Goal: Transaction & Acquisition: Subscribe to service/newsletter

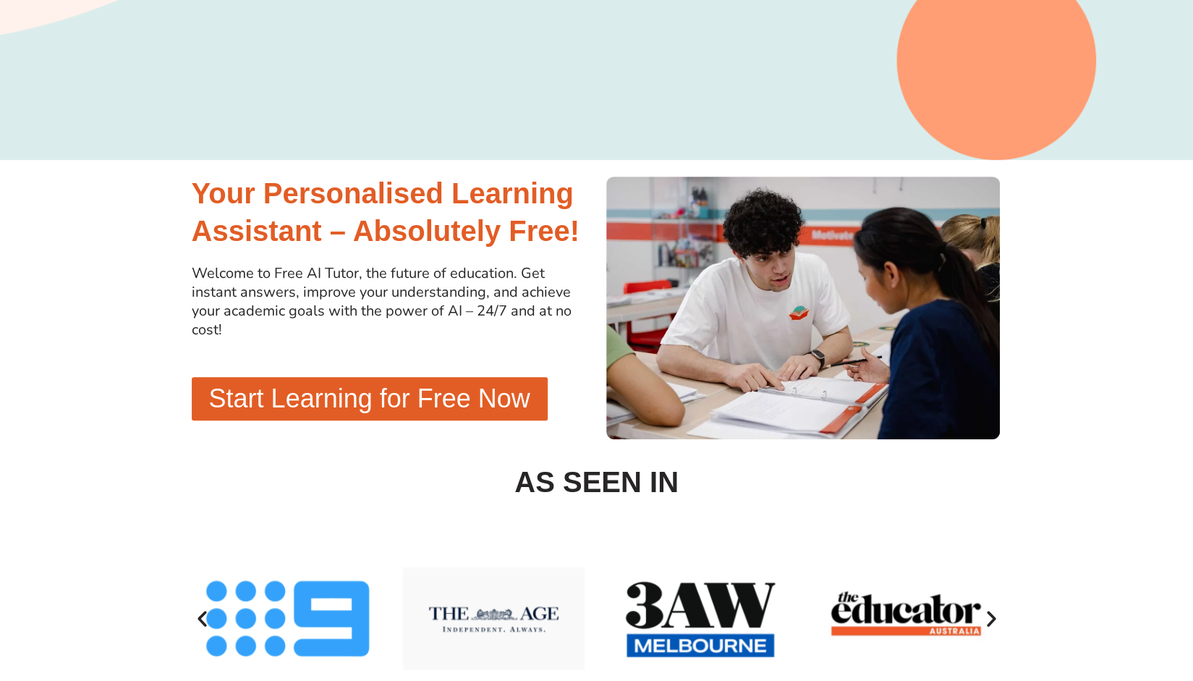
scroll to position [346, 0]
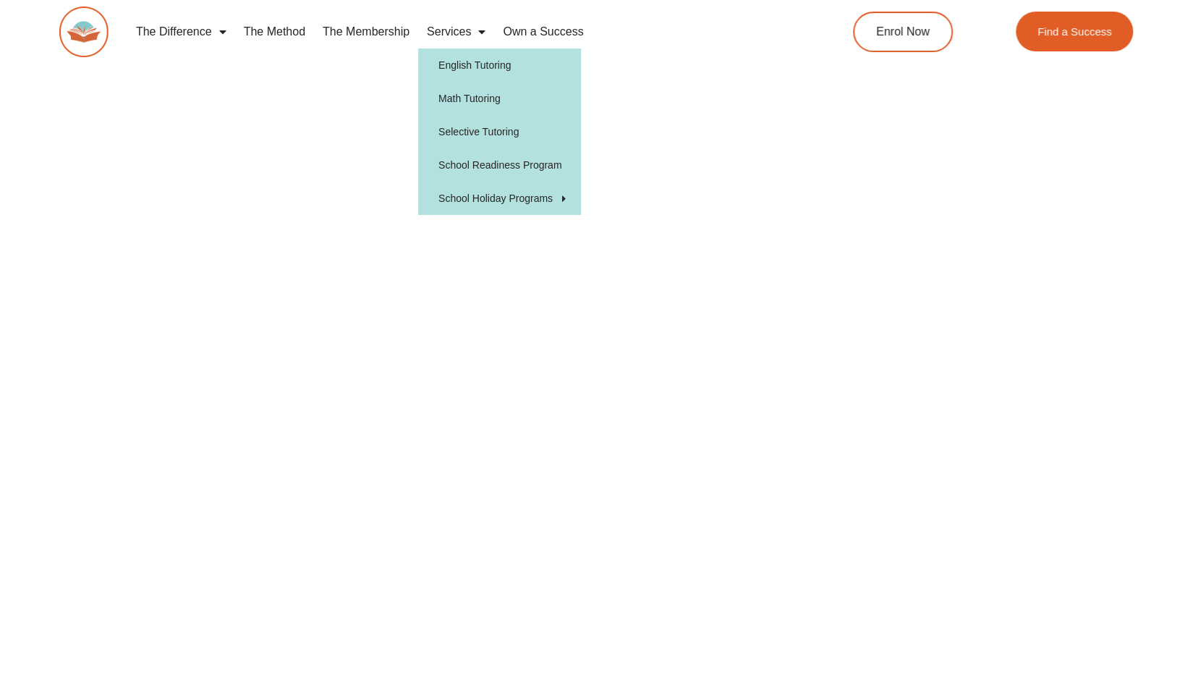
click at [482, 32] on span "Menu" at bounding box center [478, 32] width 14 height 26
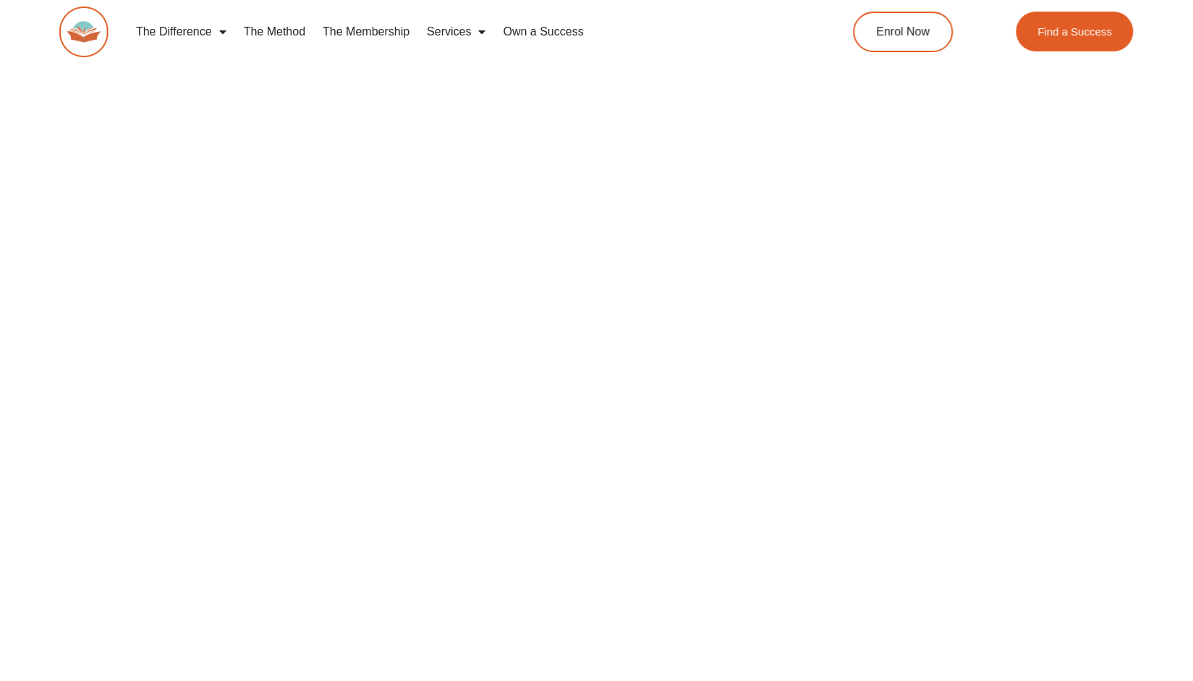
click at [482, 32] on span "Menu" at bounding box center [478, 32] width 14 height 26
click at [360, 33] on link "The Membership" at bounding box center [366, 31] width 104 height 33
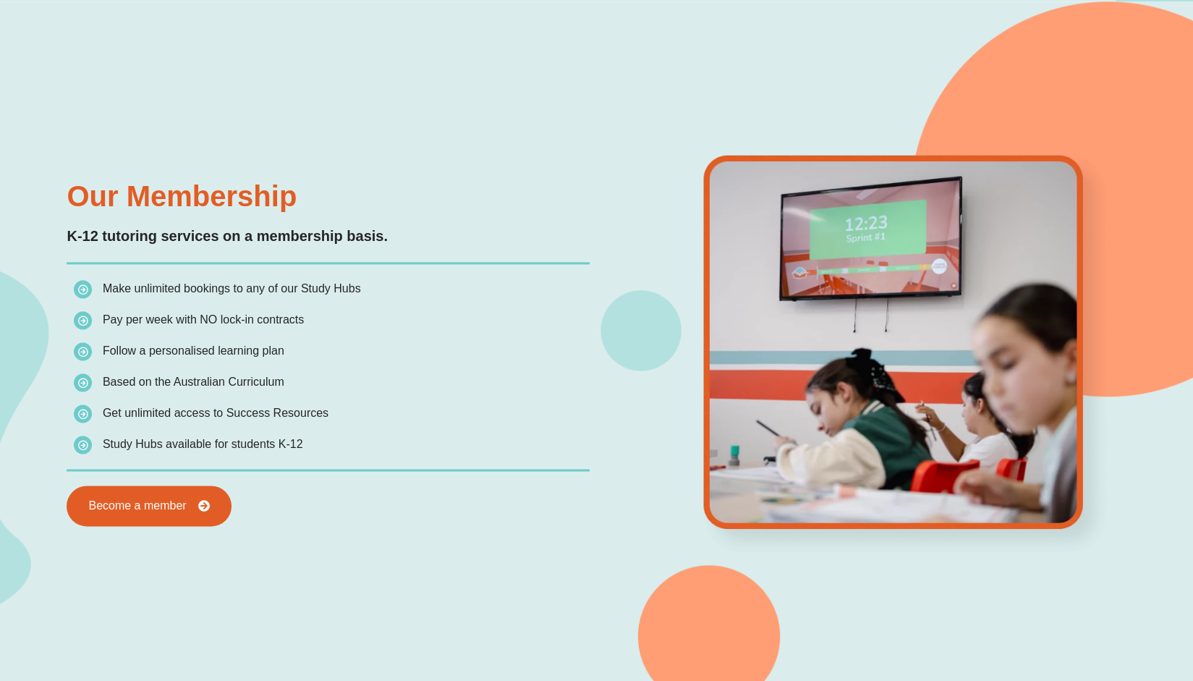
scroll to position [1253, 0]
